Goal: Find specific page/section: Find specific page/section

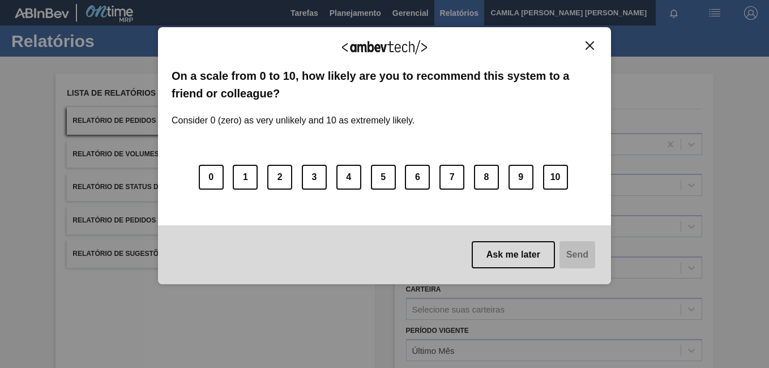
click at [589, 46] on img "Close" at bounding box center [589, 45] width 8 height 8
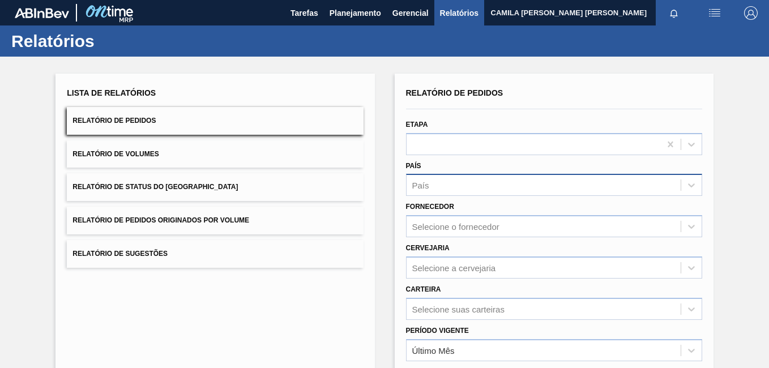
click at [447, 182] on div "País" at bounding box center [544, 185] width 274 height 16
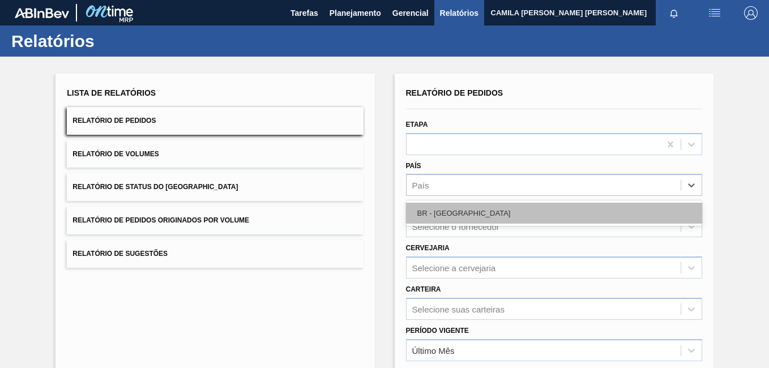
click at [460, 211] on div "BR - [GEOGRAPHIC_DATA]" at bounding box center [554, 213] width 296 height 21
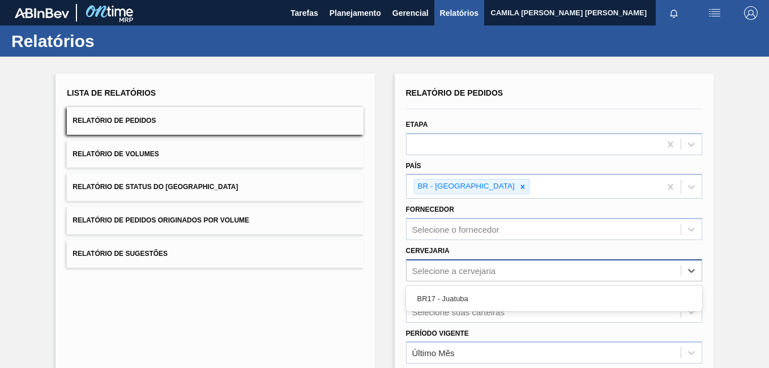
click at [467, 272] on div "Selecione a cervejaria" at bounding box center [454, 271] width 84 height 10
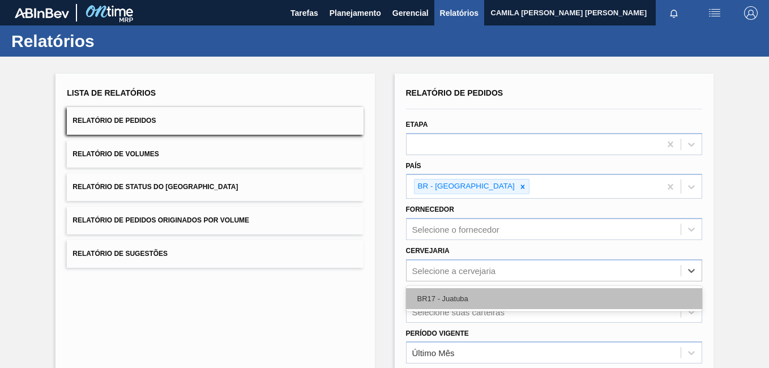
click at [455, 300] on div "BR17 - Juatuba" at bounding box center [554, 298] width 296 height 21
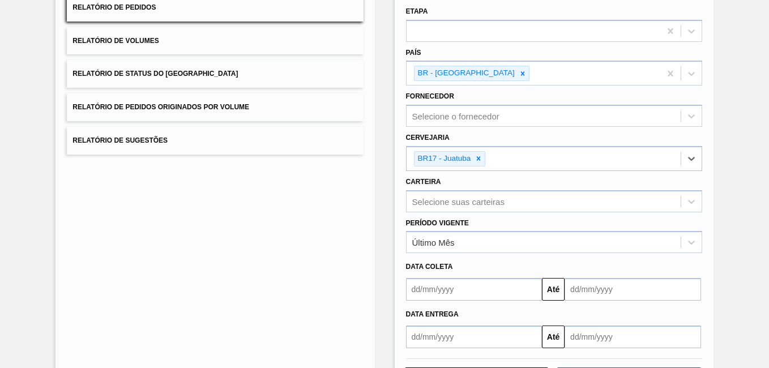
scroll to position [162, 0]
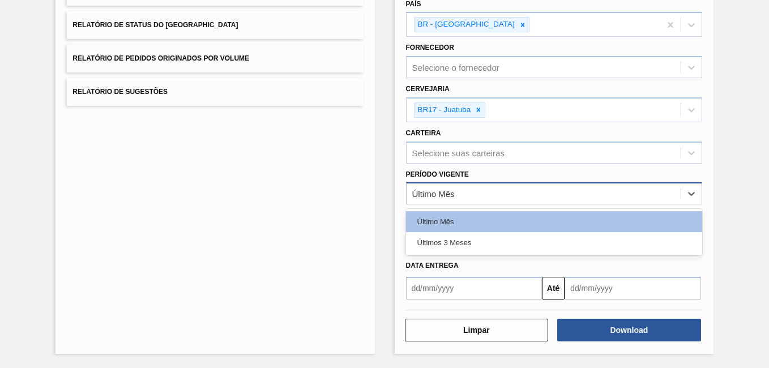
click at [453, 195] on div "Último Mês" at bounding box center [433, 194] width 42 height 10
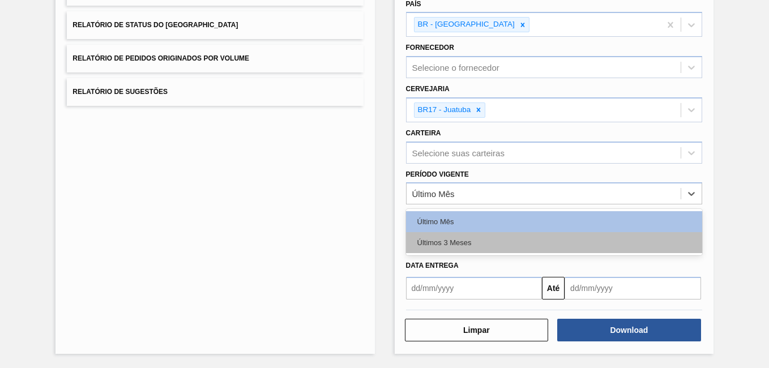
click at [444, 244] on div "Últimos 3 Meses" at bounding box center [554, 242] width 296 height 21
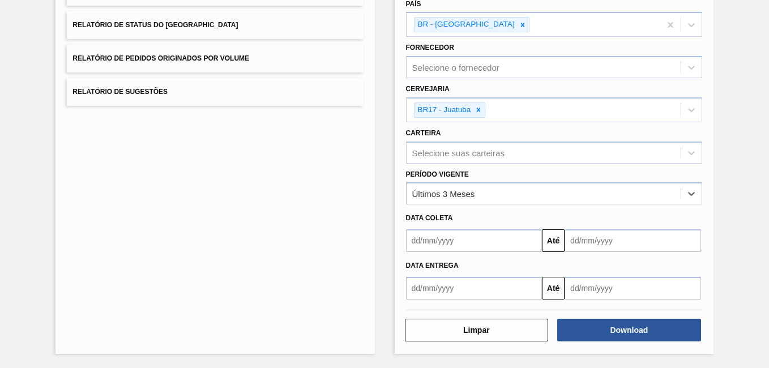
click at [508, 290] on input "text" at bounding box center [474, 288] width 136 height 23
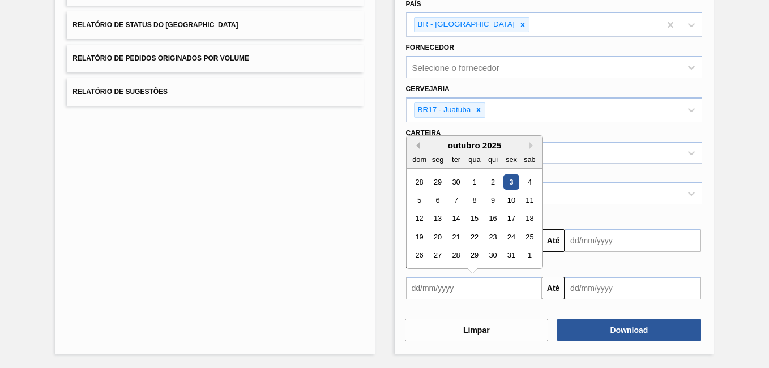
click at [414, 143] on button "Previous Month" at bounding box center [416, 146] width 8 height 8
click at [472, 182] on div "30" at bounding box center [474, 181] width 15 height 15
type input "[DATE]"
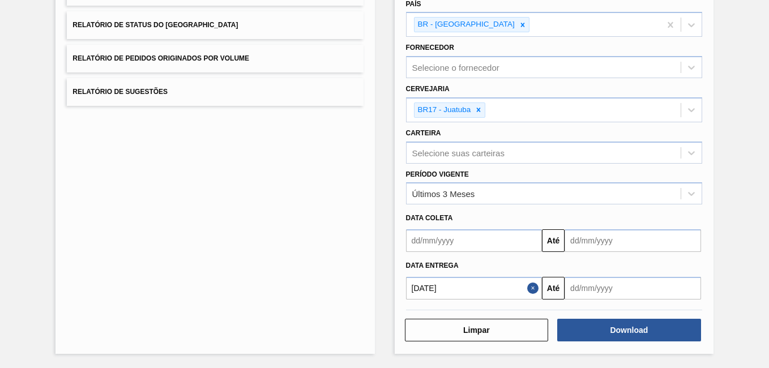
click at [622, 298] on input "text" at bounding box center [633, 288] width 136 height 23
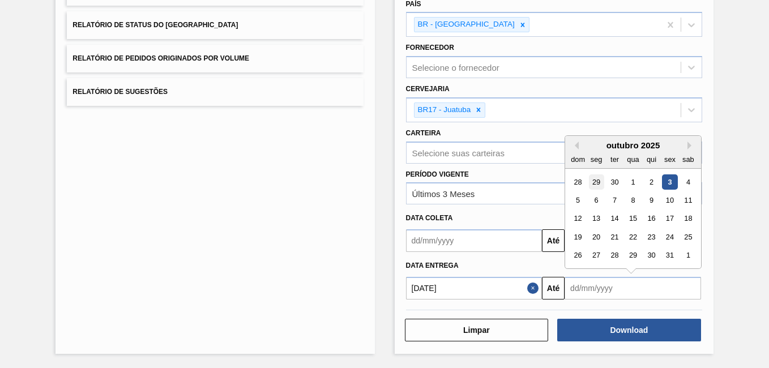
click at [597, 184] on div "29" at bounding box center [596, 181] width 15 height 15
type input "[DATE]"
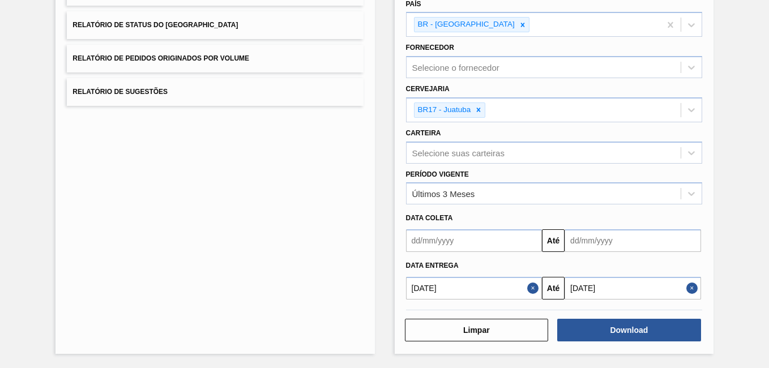
scroll to position [0, 0]
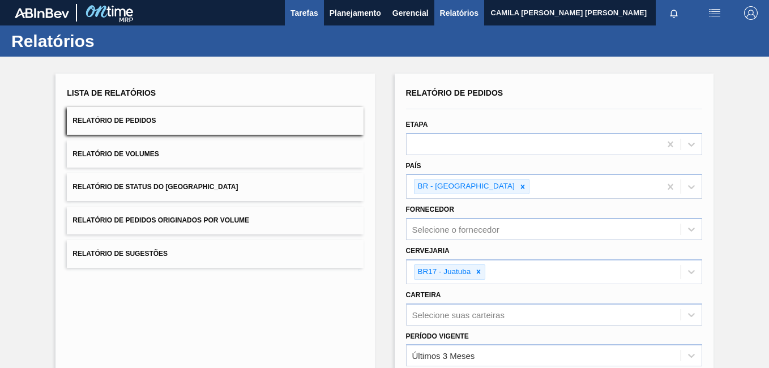
click at [308, 10] on span "Tarefas" at bounding box center [304, 13] width 28 height 14
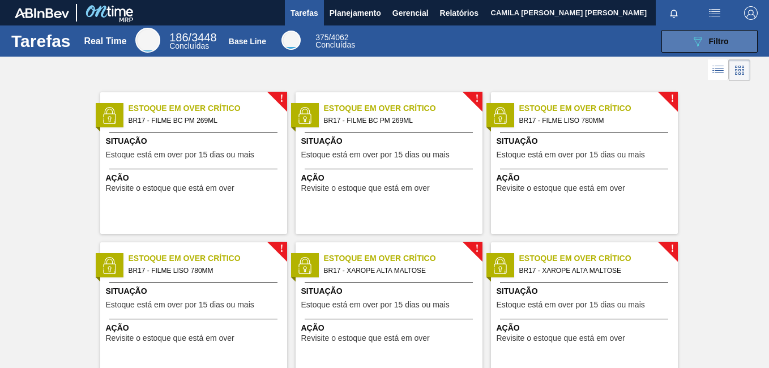
click at [725, 31] on button "089F7B8B-B2A5-4AFE-B5C0-19BA573D28AC Filtro" at bounding box center [709, 41] width 96 height 23
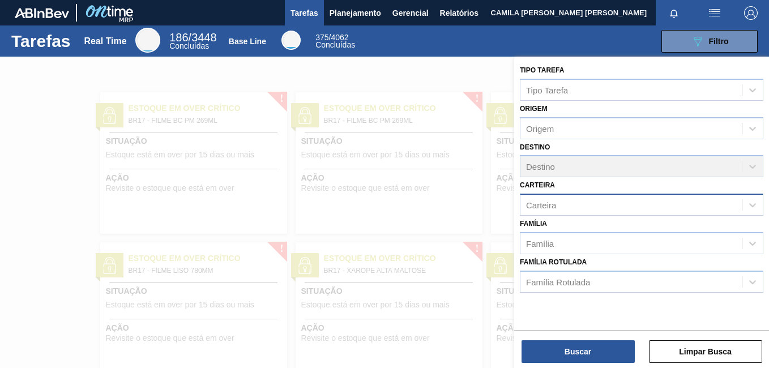
click at [568, 202] on div "Carteira" at bounding box center [630, 205] width 221 height 16
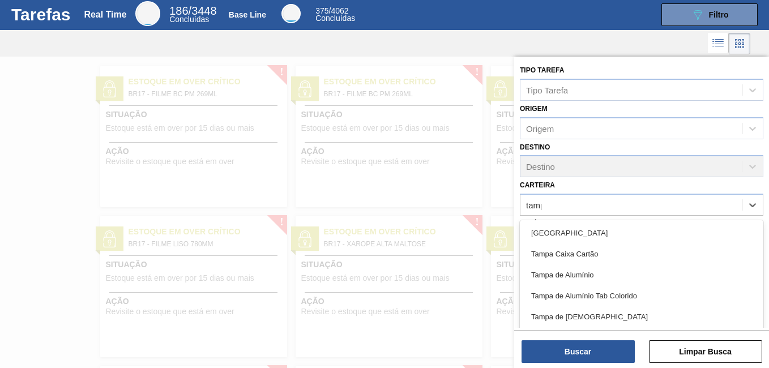
type input "[GEOGRAPHIC_DATA]"
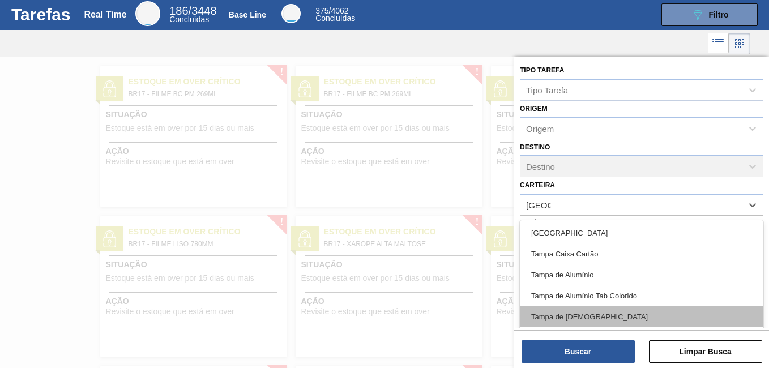
click at [592, 317] on div "Tampa de [DEMOGRAPHIC_DATA]" at bounding box center [641, 316] width 243 height 21
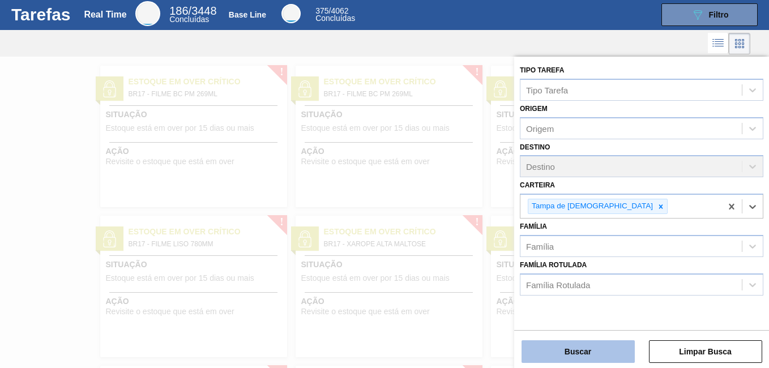
click at [604, 357] on button "Buscar" at bounding box center [577, 351] width 113 height 23
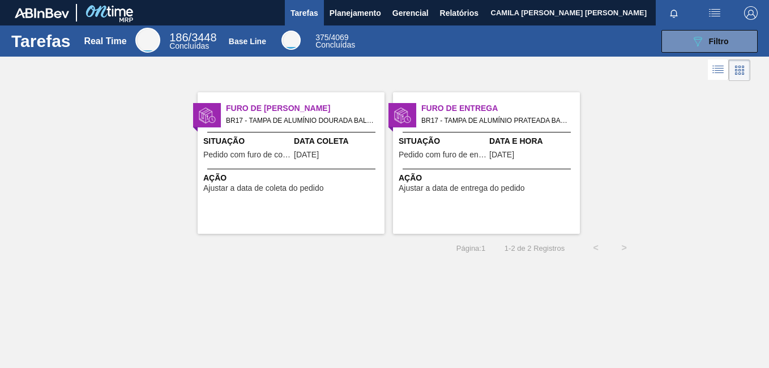
click at [465, 159] on span "Pedido com furo de entrega" at bounding box center [443, 155] width 88 height 8
click at [709, 42] on span "Filtro" at bounding box center [719, 41] width 20 height 9
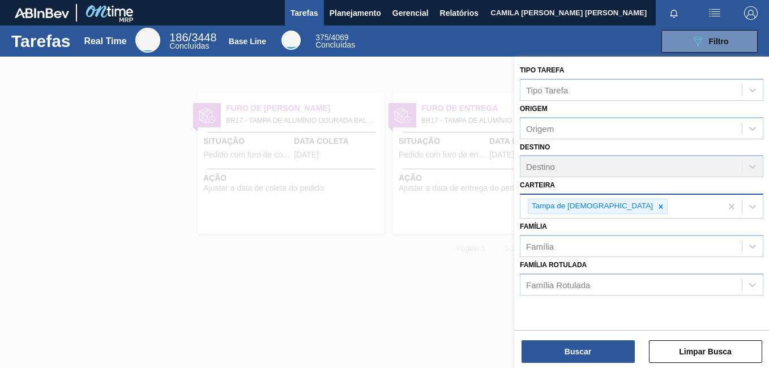
click at [657, 209] on icon at bounding box center [661, 207] width 8 height 8
click at [751, 205] on icon at bounding box center [752, 204] width 11 height 11
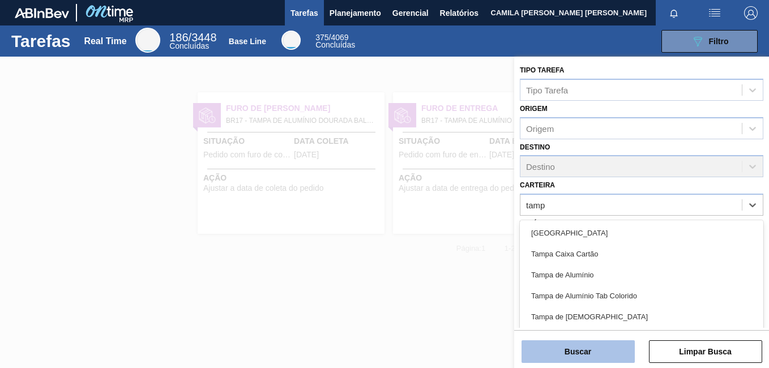
type input "[GEOGRAPHIC_DATA]"
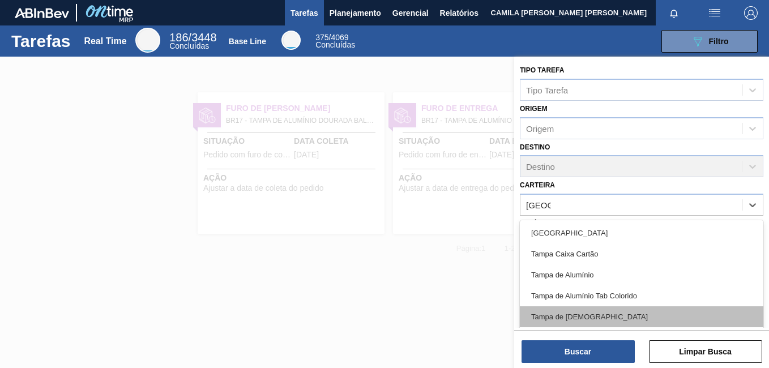
click at [598, 315] on div "Tampa de [DEMOGRAPHIC_DATA]" at bounding box center [641, 316] width 243 height 21
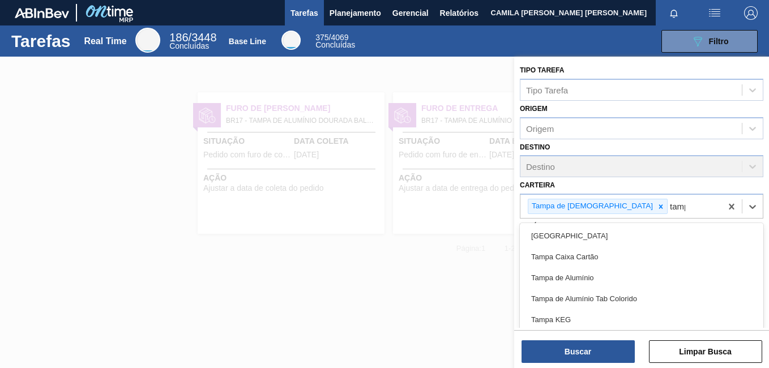
type input "[GEOGRAPHIC_DATA]"
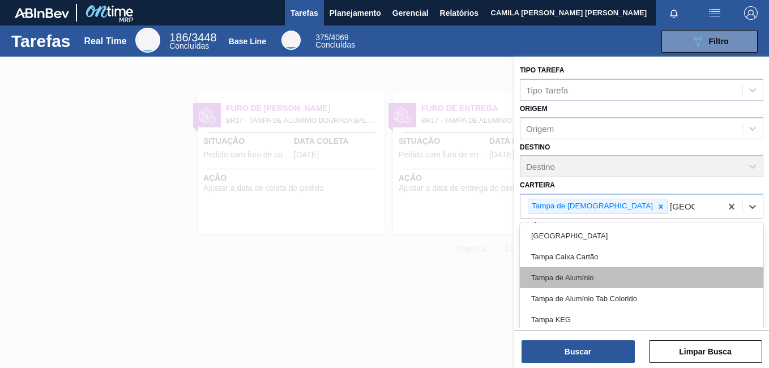
click at [587, 273] on div "Tampa de Alumínio" at bounding box center [641, 277] width 243 height 21
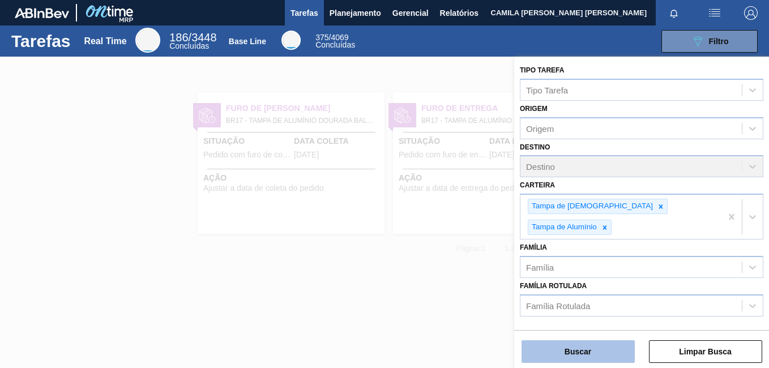
click at [605, 356] on button "Buscar" at bounding box center [577, 351] width 113 height 23
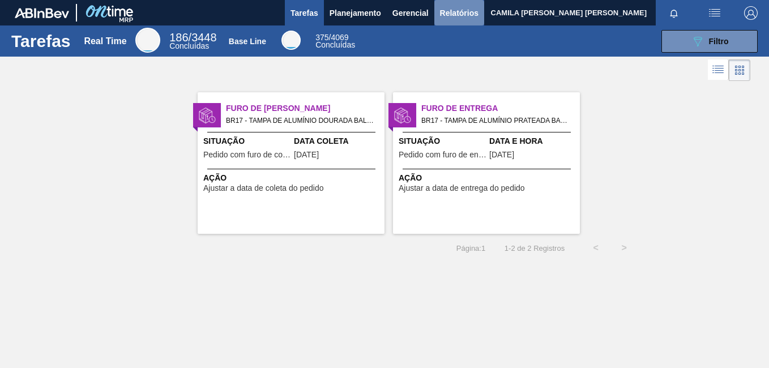
click at [469, 16] on span "Relatórios" at bounding box center [459, 13] width 39 height 14
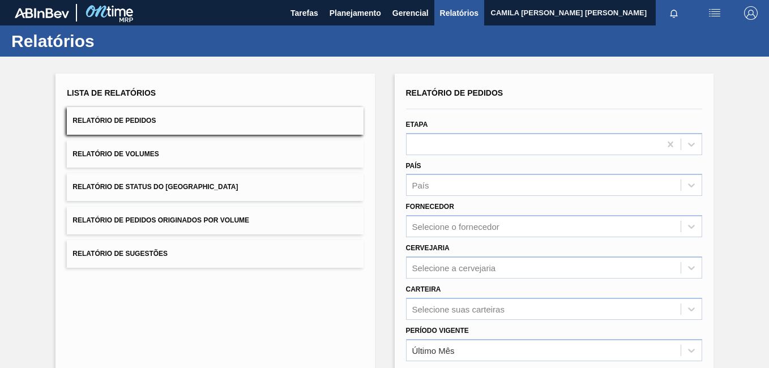
click at [226, 222] on span "Relatório de Pedidos Originados por Volume" at bounding box center [160, 220] width 177 height 8
